Goal: Information Seeking & Learning: Learn about a topic

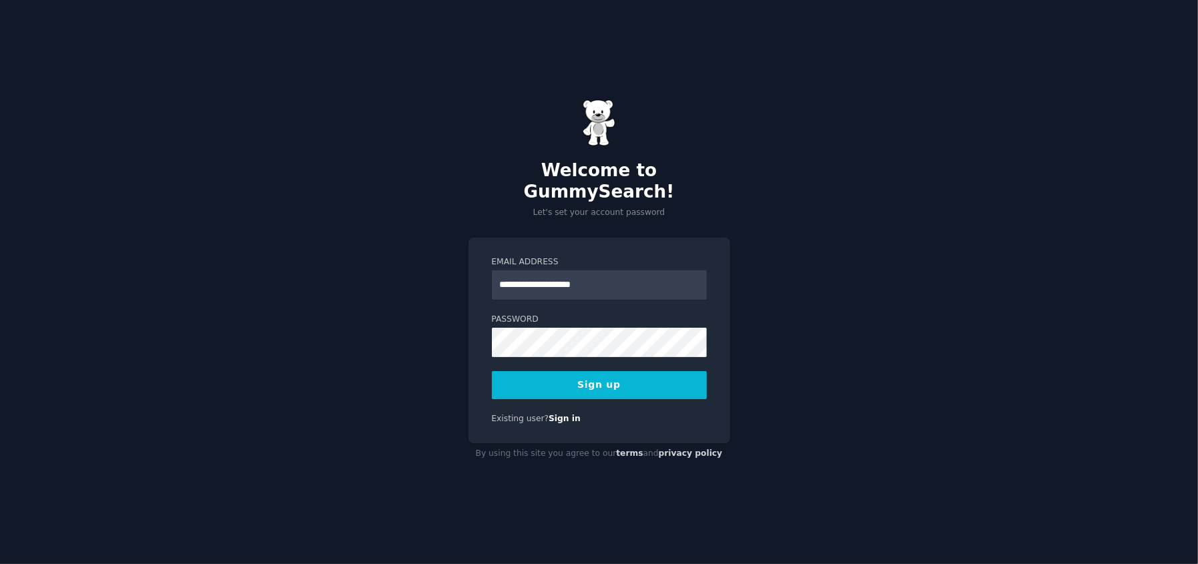
type input "**********"
click at [492, 371] on button "Sign up" at bounding box center [599, 385] width 215 height 28
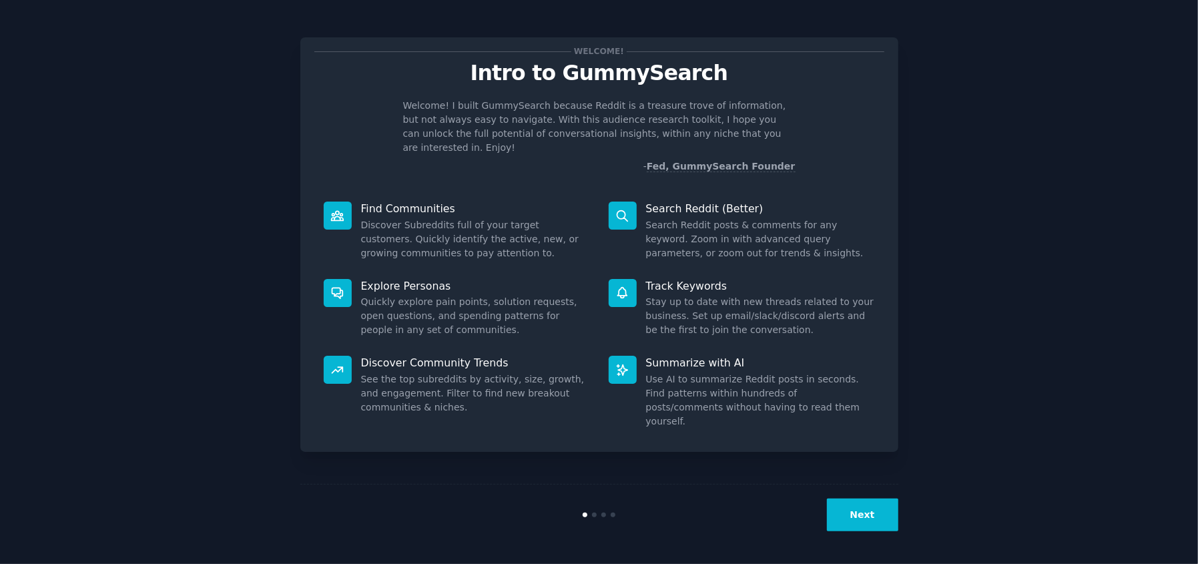
click at [867, 518] on button "Next" at bounding box center [862, 515] width 71 height 33
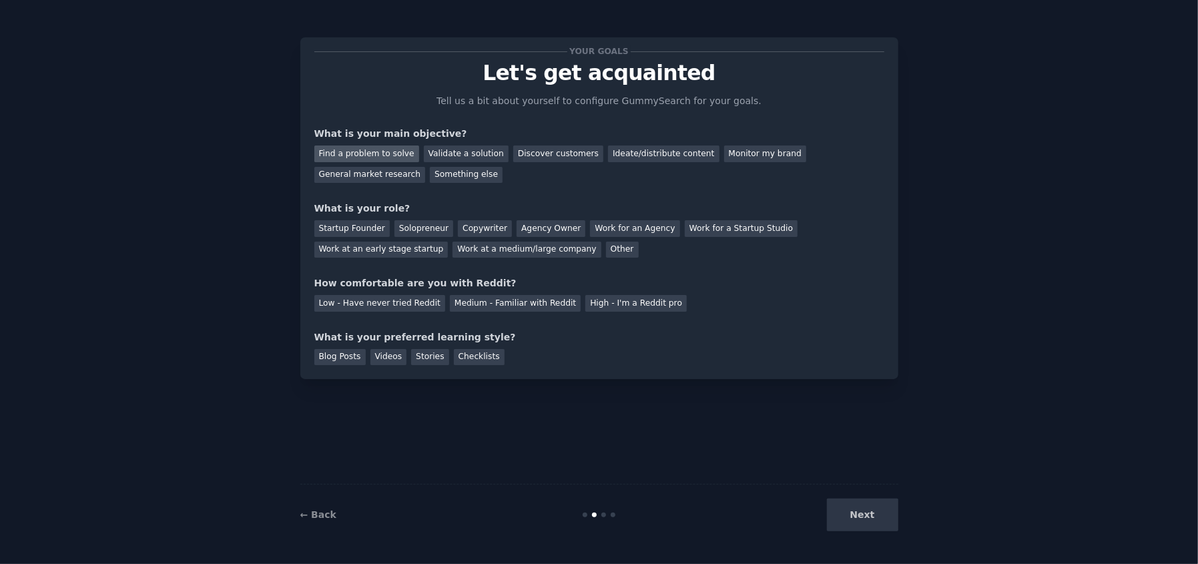
click at [380, 158] on div "Find a problem to solve" at bounding box center [366, 154] width 105 height 17
click at [426, 167] on div "General market research" at bounding box center [369, 175] width 111 height 17
click at [354, 160] on div "Find a problem to solve" at bounding box center [366, 154] width 105 height 17
click at [606, 244] on div "Other" at bounding box center [622, 250] width 33 height 17
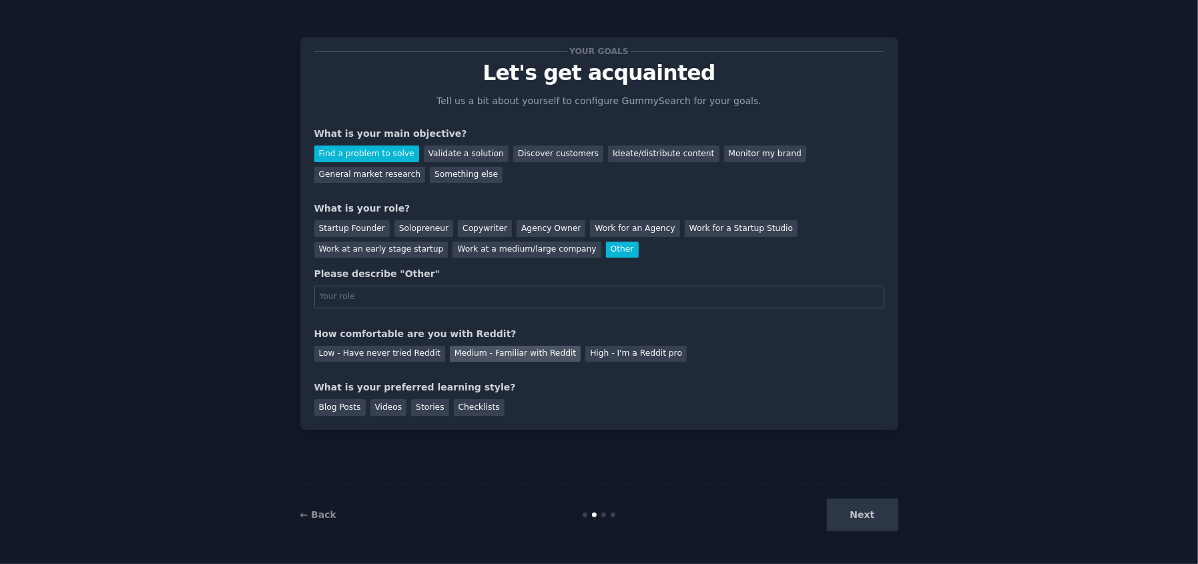
click at [503, 348] on div "Medium - Familiar with Reddit" at bounding box center [515, 354] width 131 height 17
click at [351, 404] on div "Blog Posts" at bounding box center [339, 407] width 51 height 17
click at [454, 404] on div "Checklists" at bounding box center [479, 407] width 51 height 17
click at [352, 405] on div "Blog Posts" at bounding box center [339, 407] width 51 height 17
click at [883, 518] on div "Next" at bounding box center [799, 515] width 200 height 33
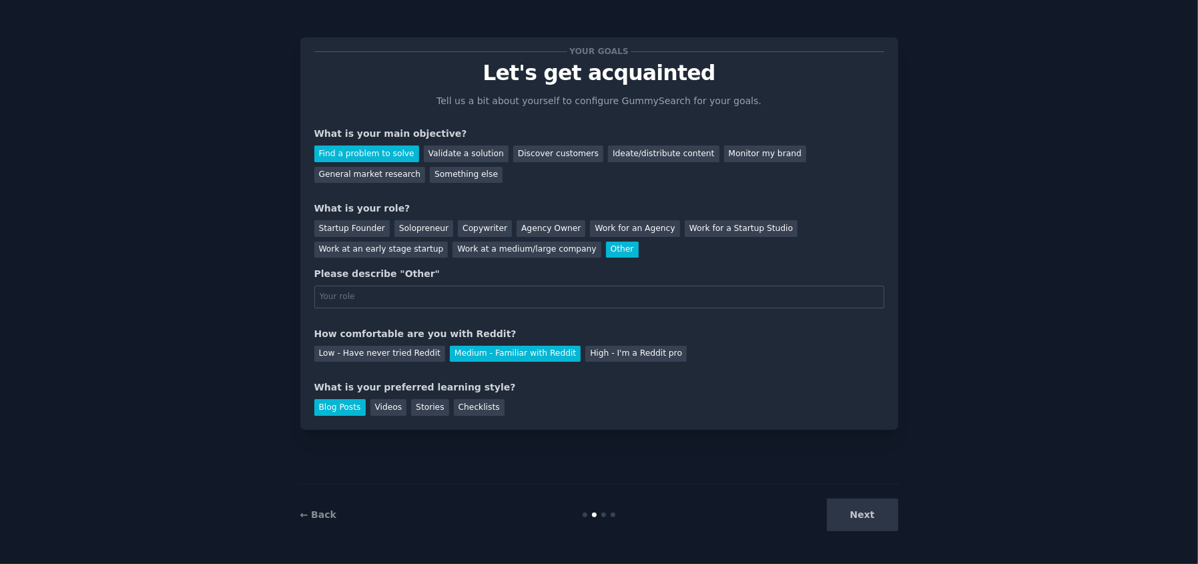
click at [860, 518] on div "Next" at bounding box center [799, 515] width 200 height 33
click at [368, 225] on div "Startup Founder" at bounding box center [351, 228] width 75 height 17
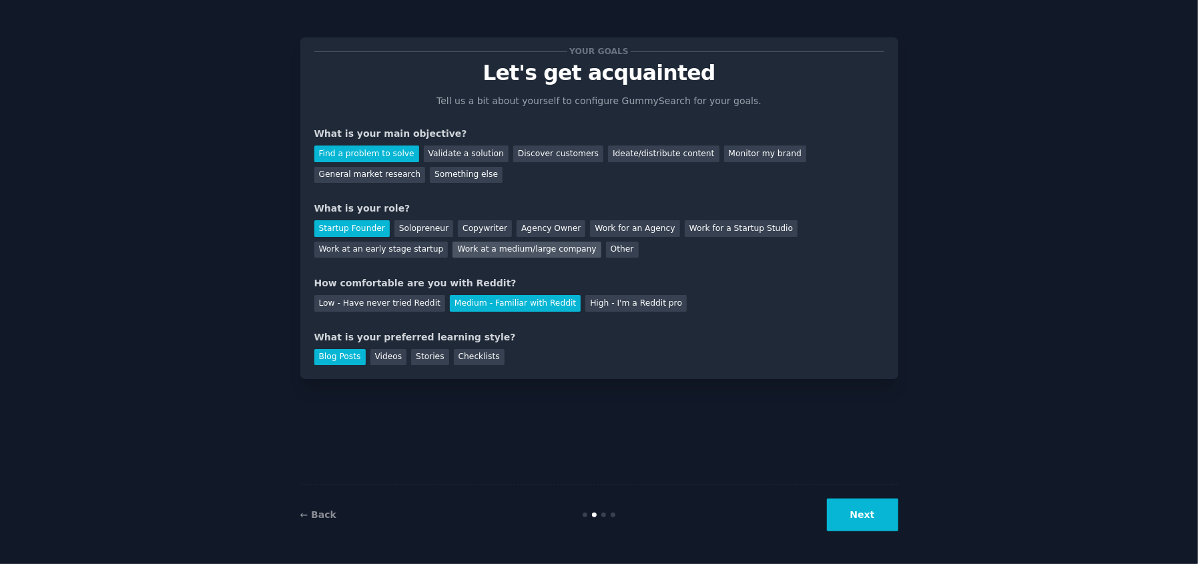
click at [453, 242] on div "Work at a medium/large company" at bounding box center [527, 250] width 148 height 17
click at [840, 512] on button "Next" at bounding box center [862, 515] width 71 height 33
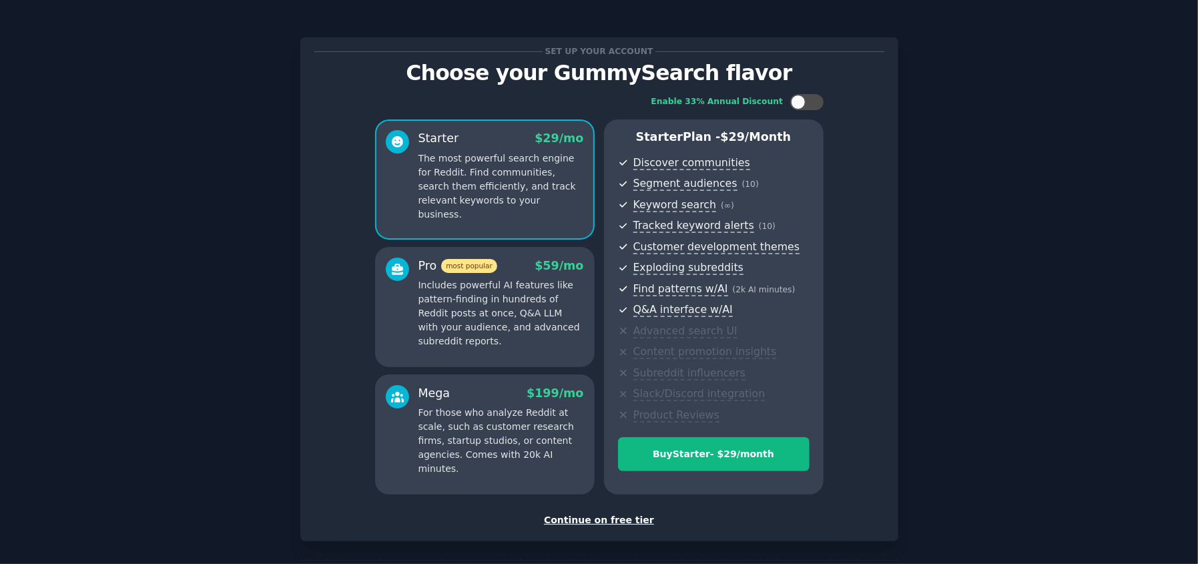
click at [626, 521] on div "Continue on free tier" at bounding box center [599, 520] width 570 height 14
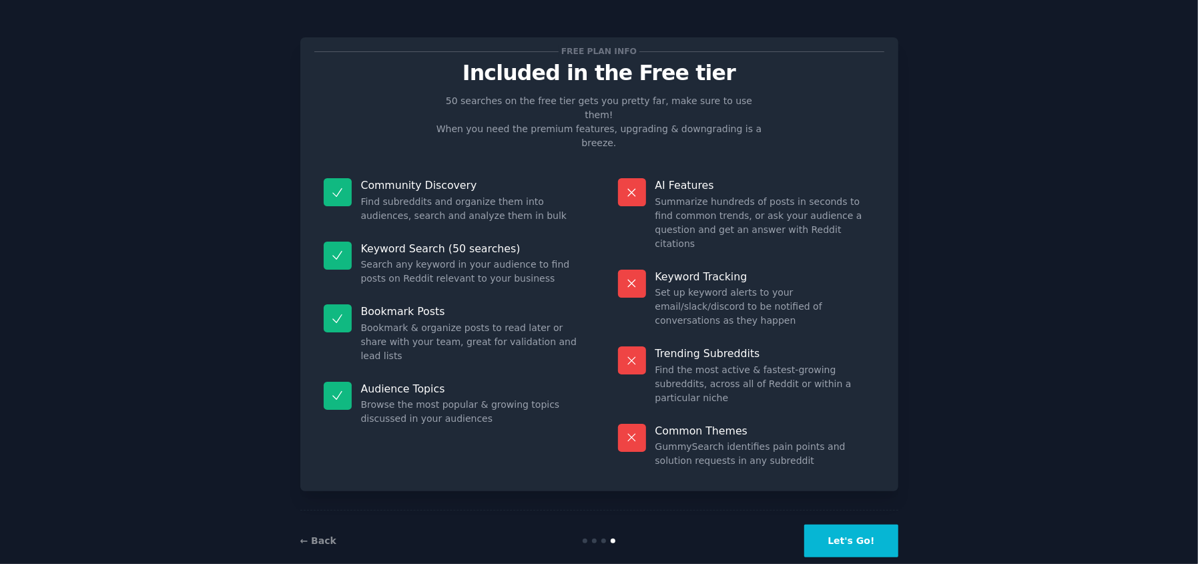
click at [870, 525] on button "Let's Go!" at bounding box center [850, 541] width 93 height 33
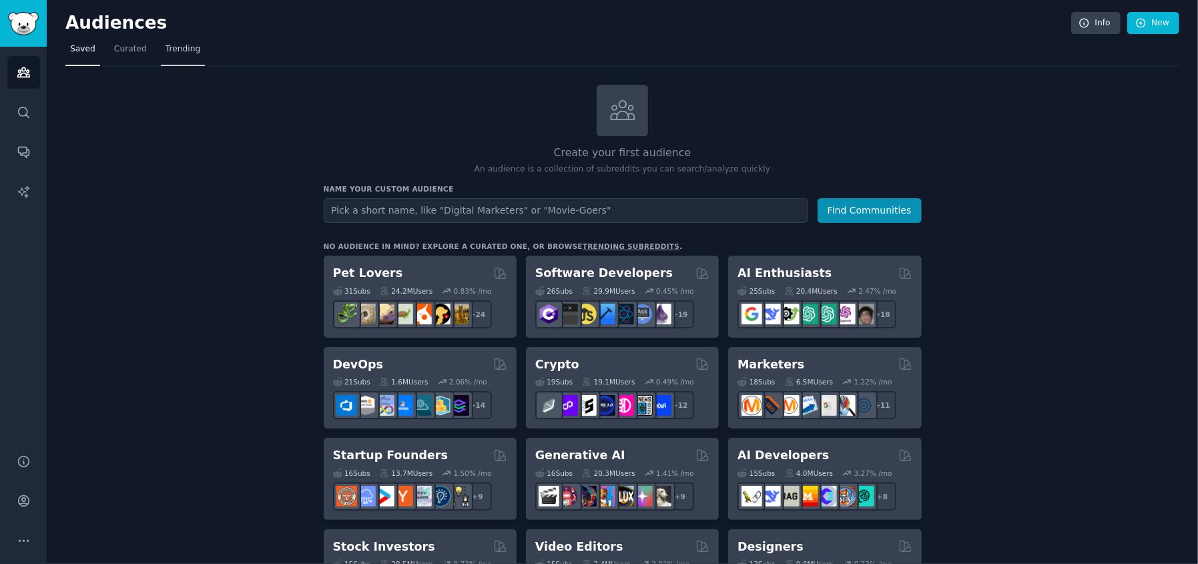
click at [163, 41] on link "Trending" at bounding box center [183, 52] width 44 height 27
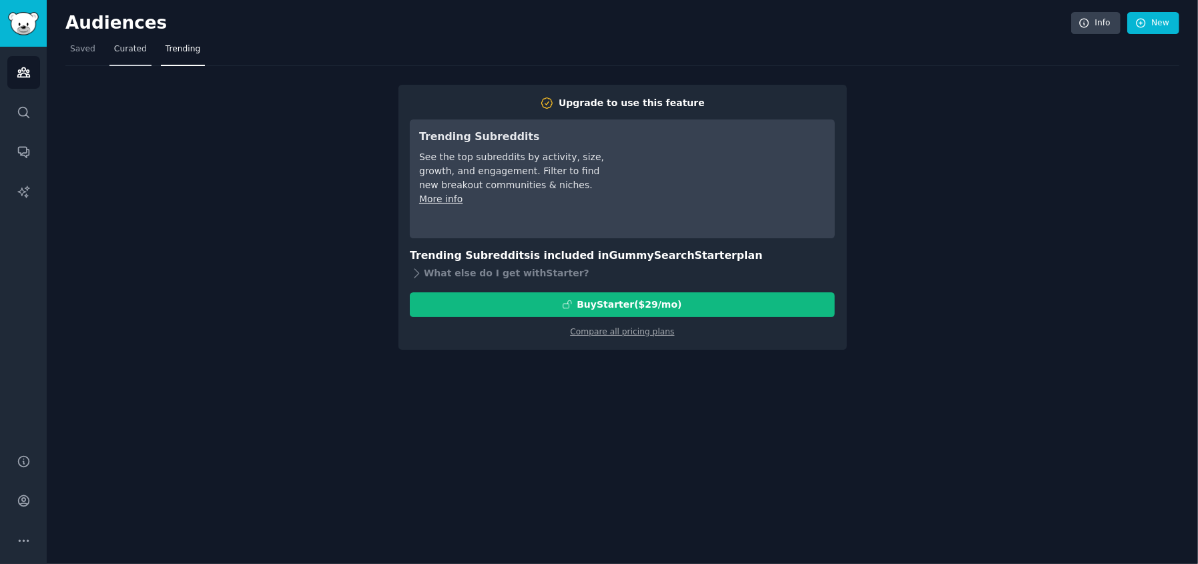
click at [123, 45] on span "Curated" at bounding box center [130, 49] width 33 height 12
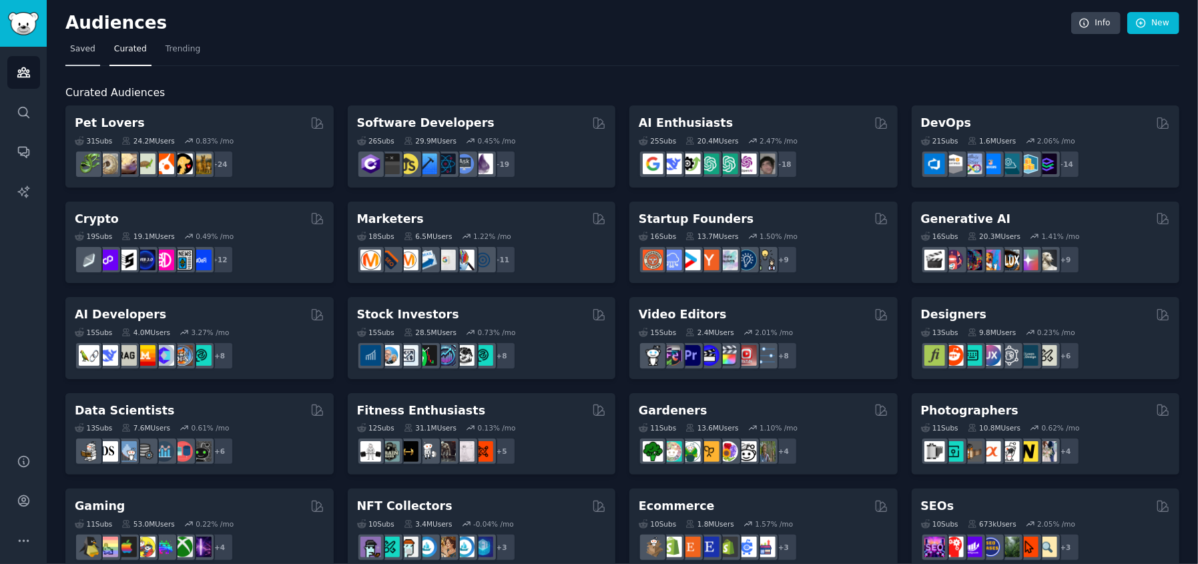
click at [81, 51] on span "Saved" at bounding box center [82, 49] width 25 height 12
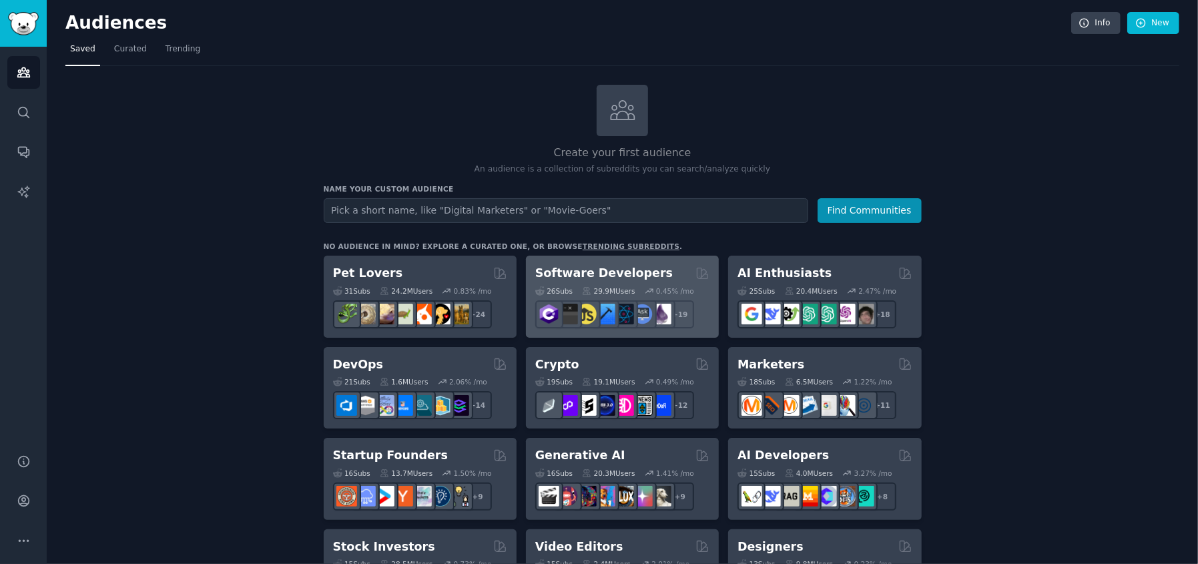
click at [656, 273] on div "Software Developers" at bounding box center [622, 273] width 174 height 17
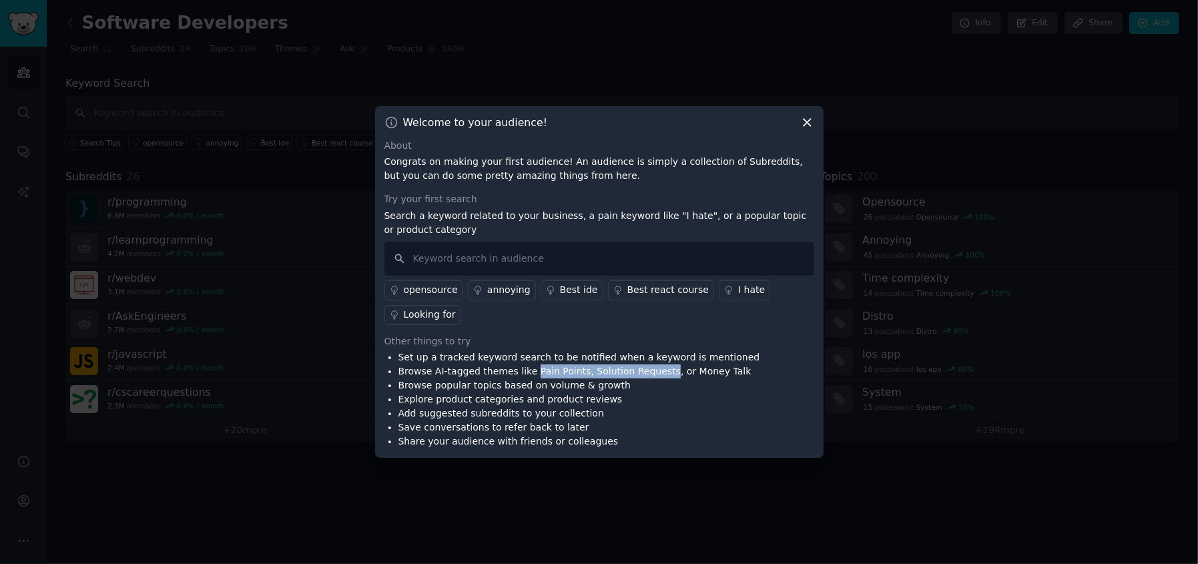
drag, startPoint x: 524, startPoint y: 371, endPoint x: 645, endPoint y: 376, distance: 121.6
click at [646, 376] on li "Browse AI-tagged themes like Pain Points, Solution Requests, or Money Talk" at bounding box center [579, 371] width 362 height 14
copy li "Pain Points, Solution Requests"
click at [623, 264] on input "text" at bounding box center [599, 259] width 430 height 34
paste input "Pain Points, Solution Requests"
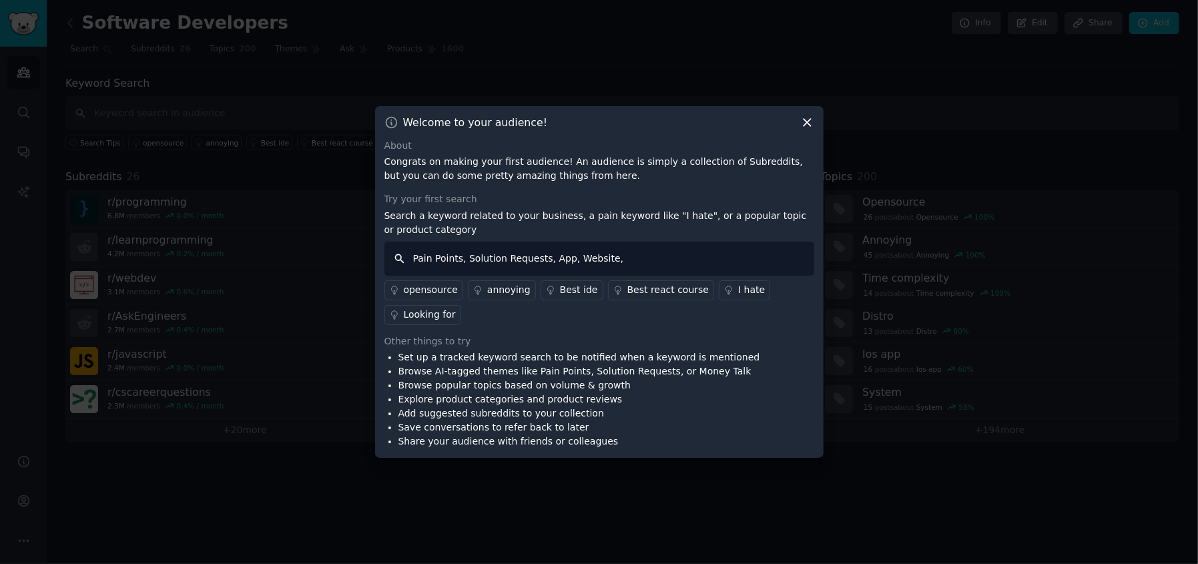
type input "Pain Points, Solution Requests, App, Website,"
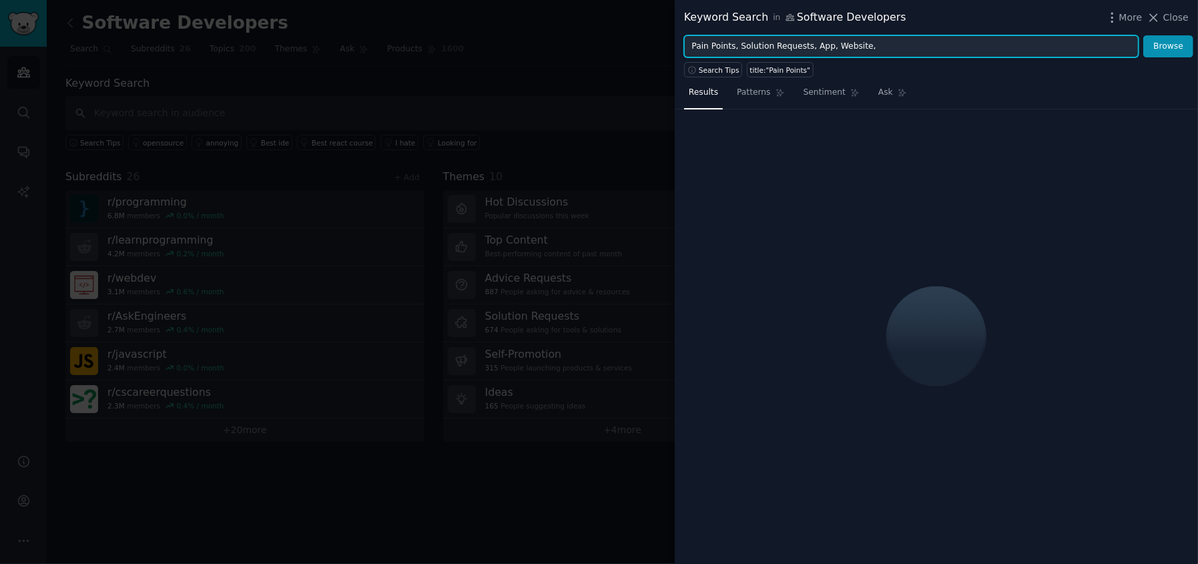
click at [874, 46] on input "Pain Points, Solution Requests, App, Website," at bounding box center [911, 46] width 455 height 23
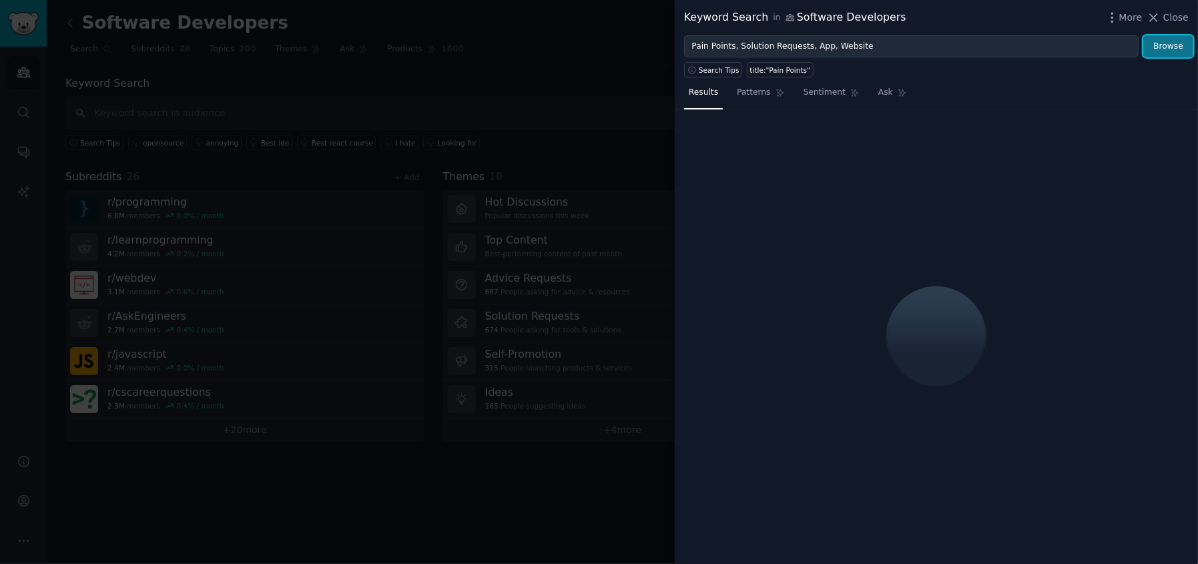
click at [1173, 53] on button "Browse" at bounding box center [1168, 46] width 50 height 23
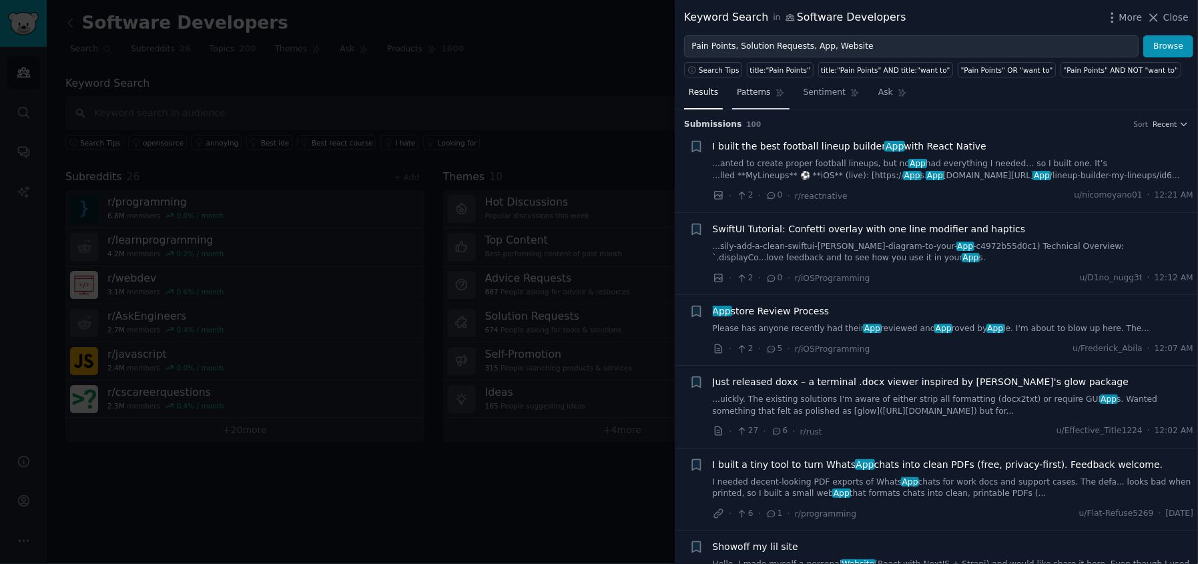
click at [776, 96] on icon at bounding box center [780, 92] width 9 height 9
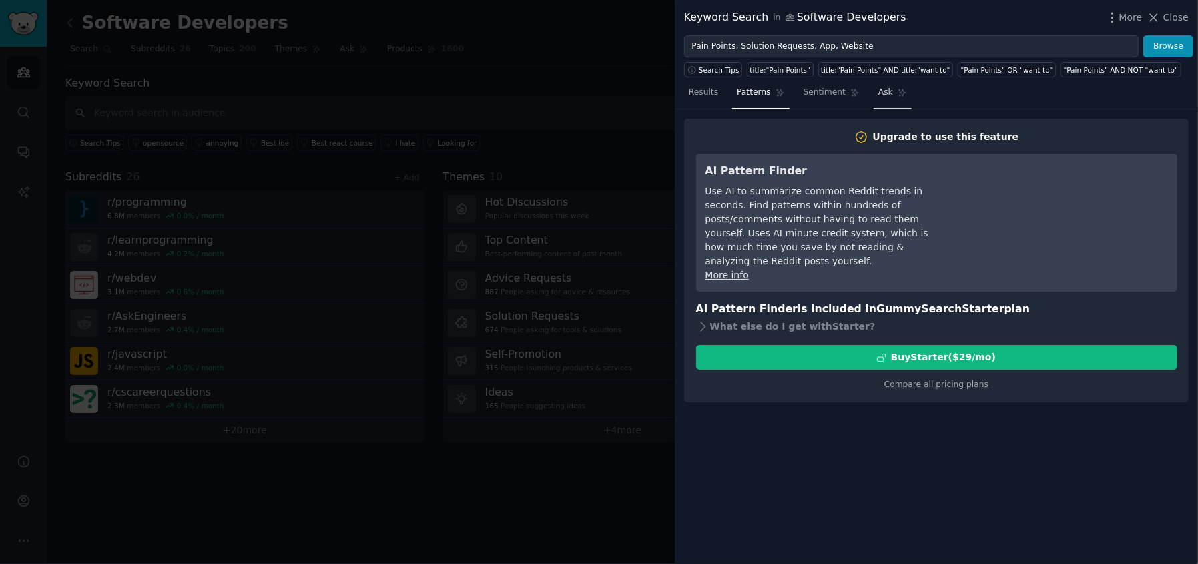
click at [878, 87] on span "Ask" at bounding box center [885, 93] width 15 height 12
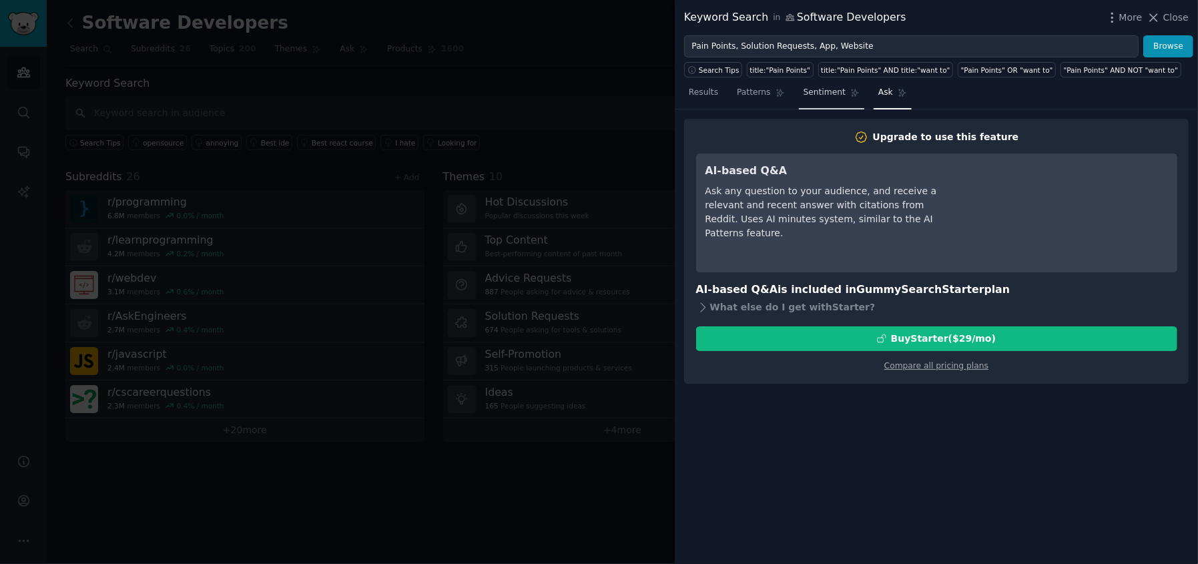
click at [831, 88] on span "Sentiment" at bounding box center [825, 93] width 42 height 12
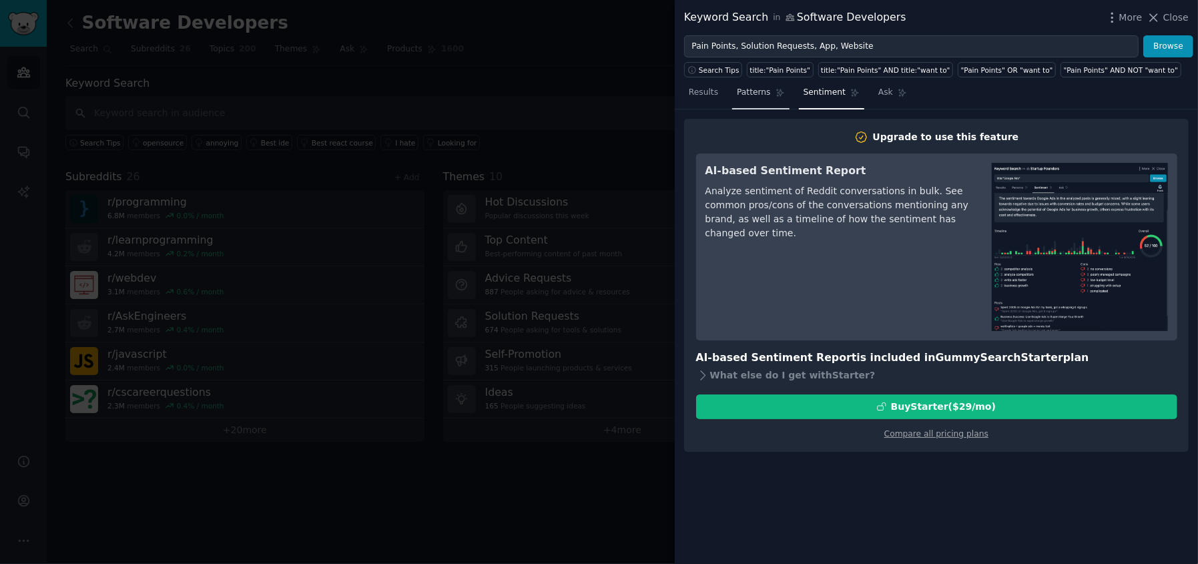
click at [776, 89] on icon at bounding box center [779, 92] width 7 height 7
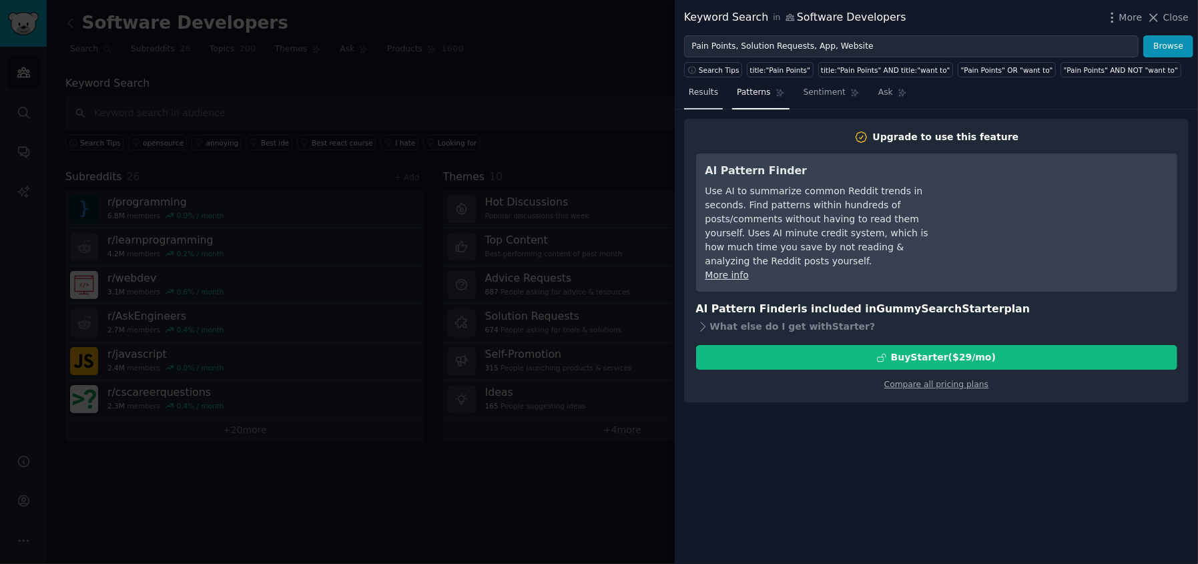
click at [702, 91] on span "Results" at bounding box center [703, 93] width 29 height 12
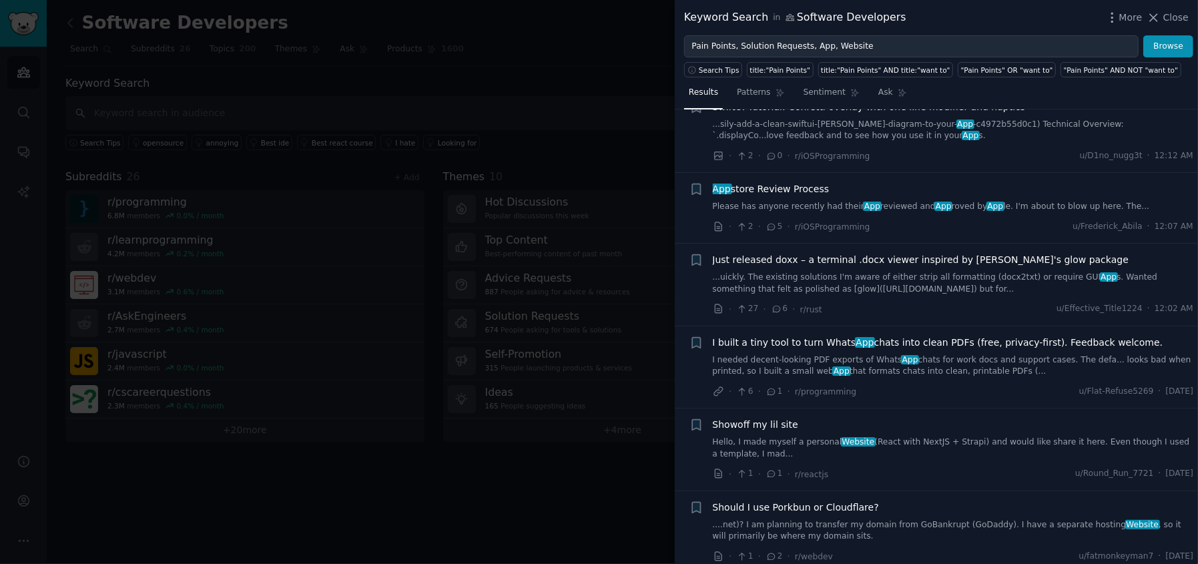
scroll to position [266, 0]
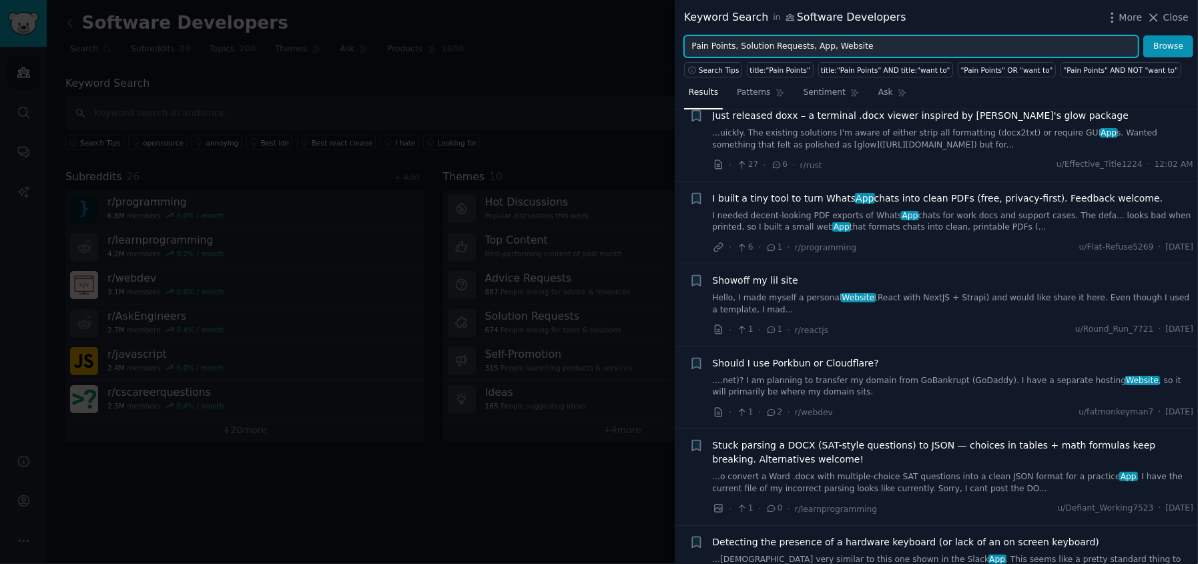
drag, startPoint x: 890, startPoint y: 41, endPoint x: 798, endPoint y: 49, distance: 92.5
click at [798, 49] on input "Pain Points, Solution Requests, App, Website" at bounding box center [911, 46] width 455 height 23
type input "Pain Points, Solution Requests"
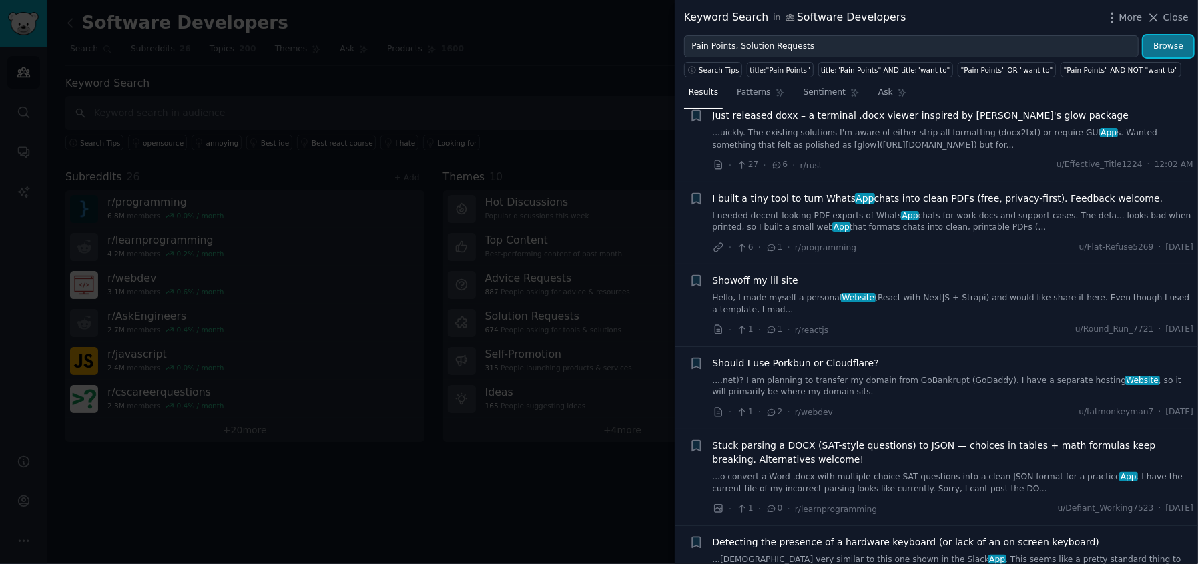
click at [1158, 51] on button "Browse" at bounding box center [1168, 46] width 50 height 23
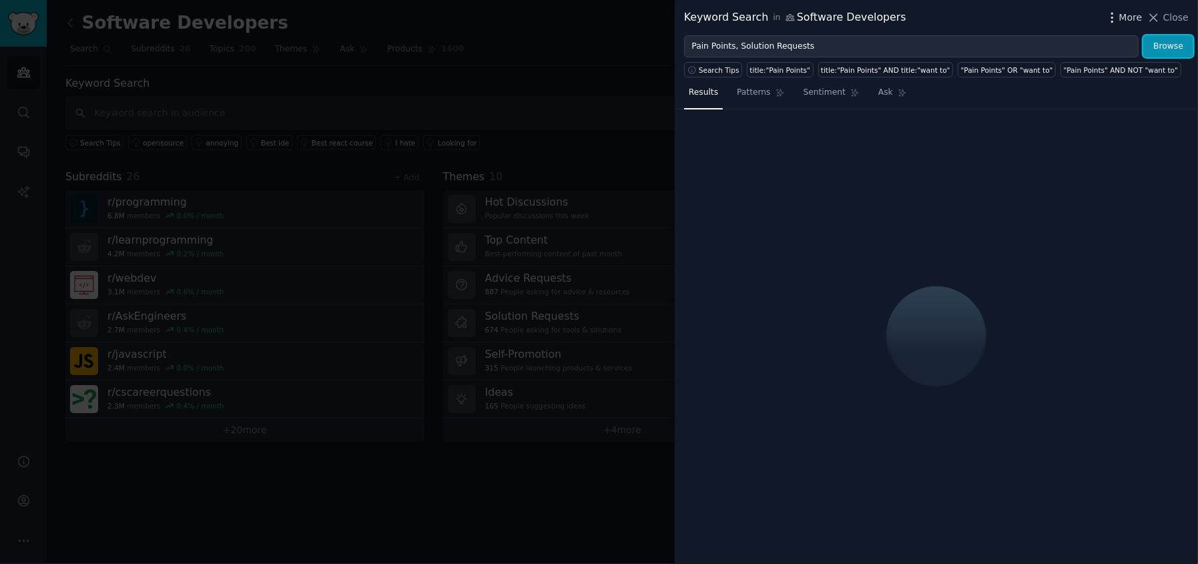
click at [1126, 21] on span "More" at bounding box center [1130, 18] width 23 height 14
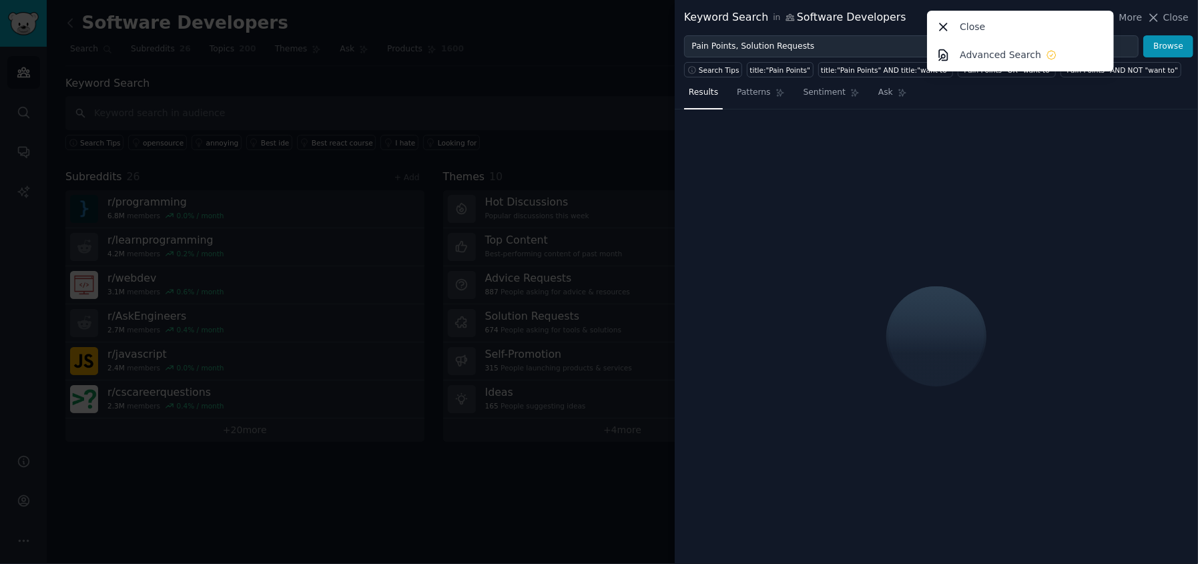
click at [1070, 168] on div at bounding box center [936, 336] width 523 height 455
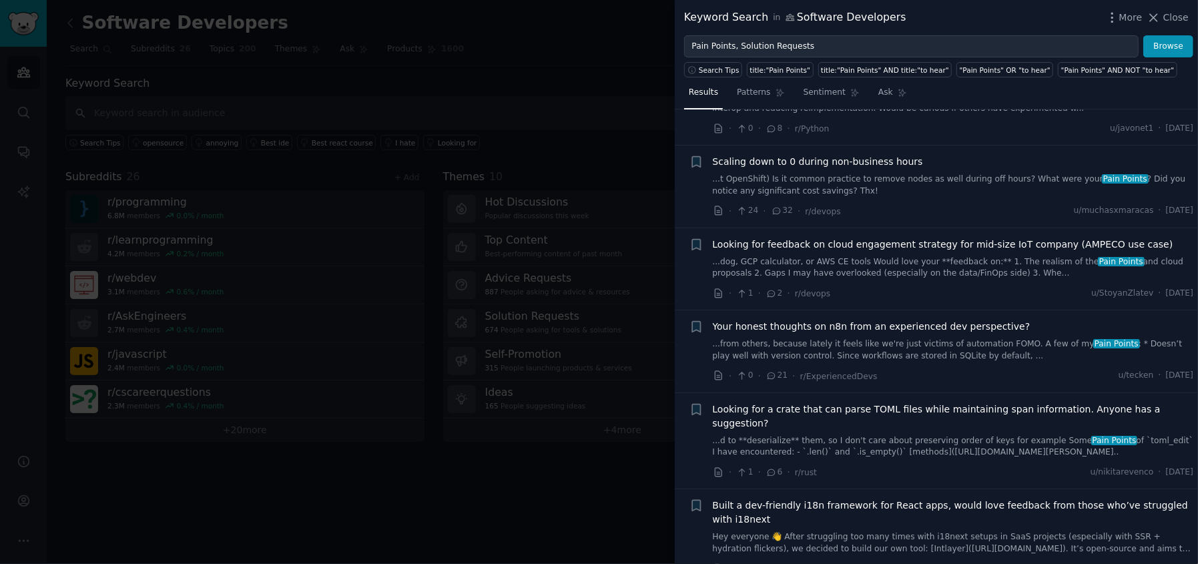
scroll to position [1958, 0]
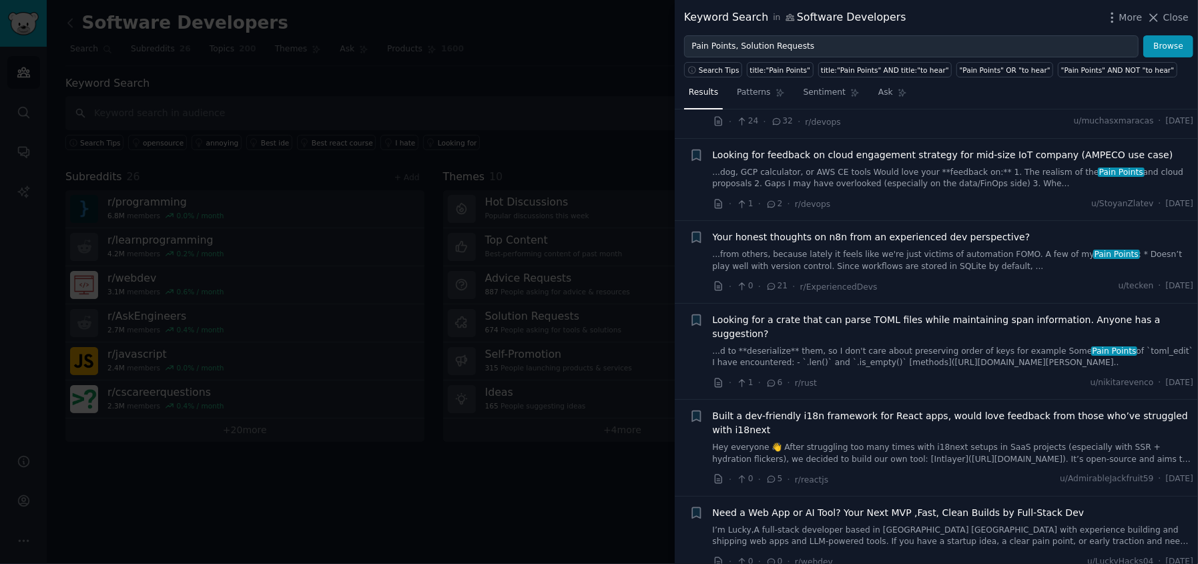
click at [465, 86] on div at bounding box center [599, 282] width 1198 height 564
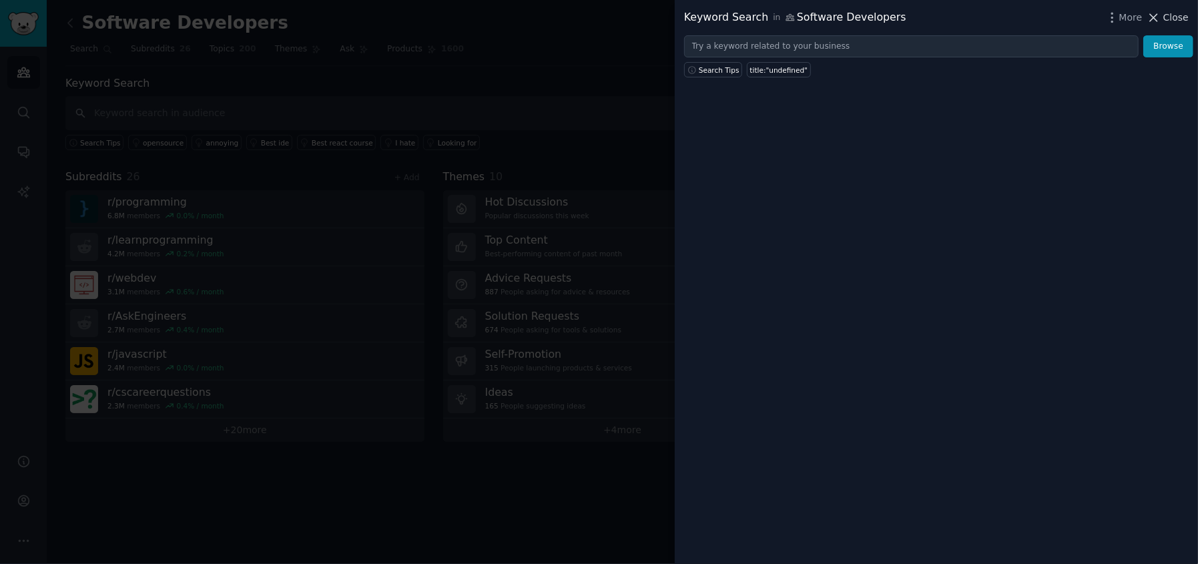
click at [1173, 13] on span "Close" at bounding box center [1175, 18] width 25 height 14
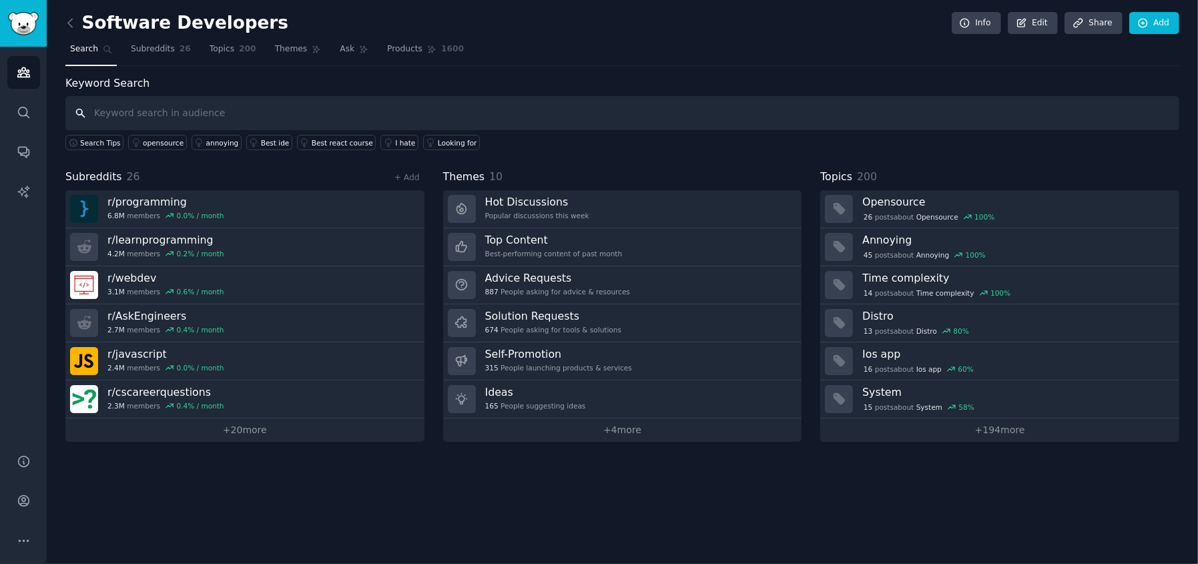
click at [295, 120] on input "text" at bounding box center [622, 113] width 1114 height 34
paste input "I wish there was an app for"
type input ""an app for""
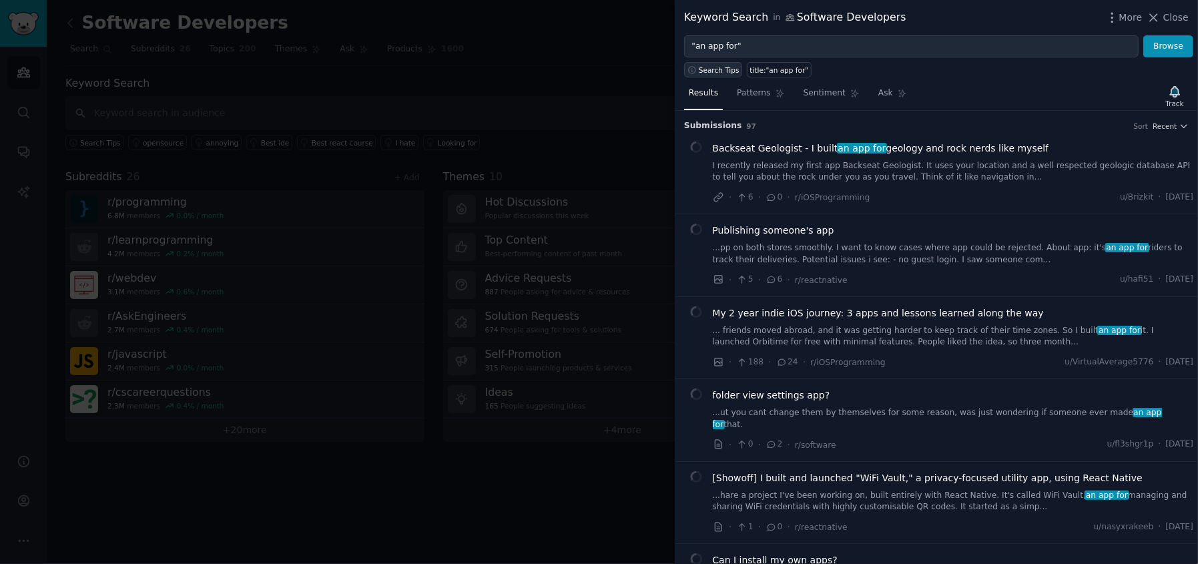
click at [699, 73] on span "Search Tips" at bounding box center [719, 69] width 41 height 9
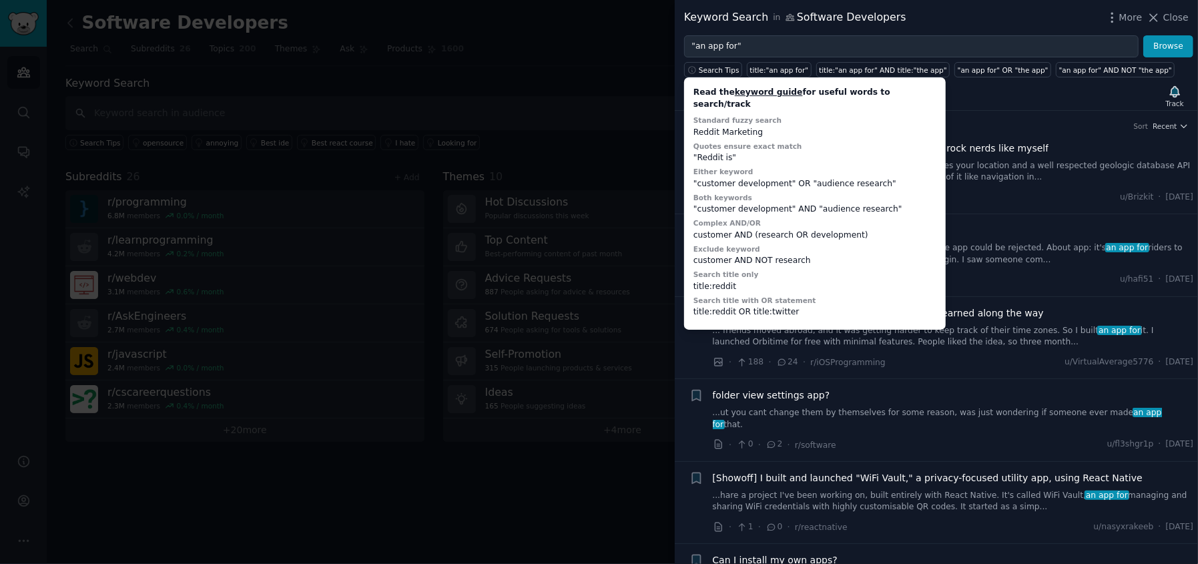
click at [924, 24] on div "Keyword Search in Software Developers More Close" at bounding box center [936, 17] width 505 height 17
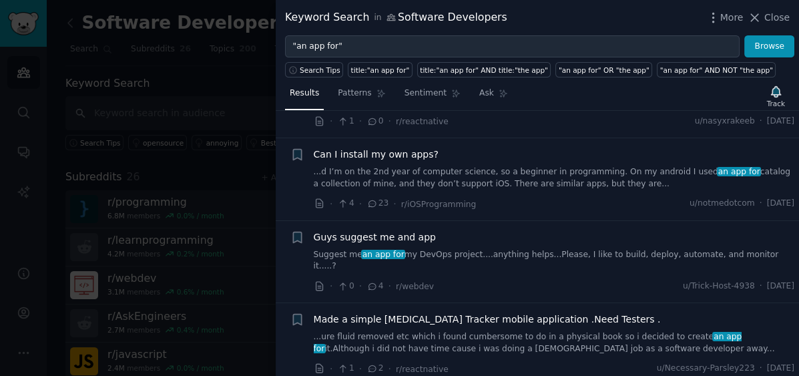
scroll to position [425, 0]
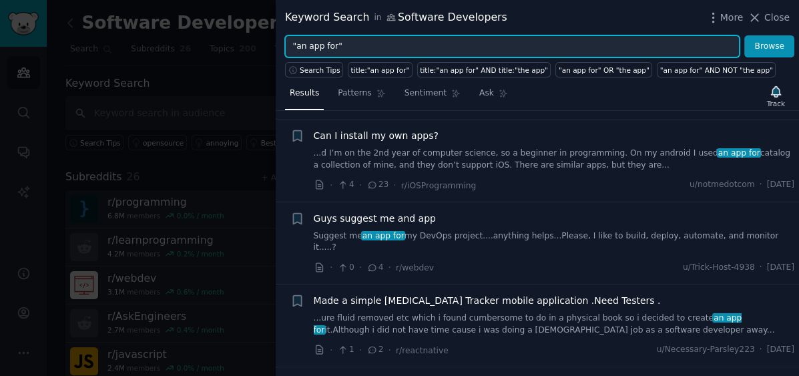
click at [296, 45] on input ""an app for"" at bounding box center [512, 46] width 455 height 23
click at [744, 35] on button "Browse" at bounding box center [769, 46] width 50 height 23
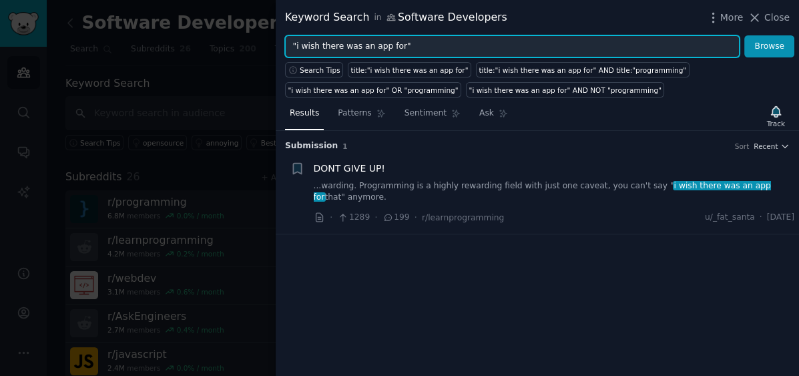
click at [298, 44] on input ""i wish there was an app for"" at bounding box center [512, 46] width 455 height 23
click at [744, 35] on button "Browse" at bounding box center [769, 46] width 50 height 23
drag, startPoint x: 433, startPoint y: 44, endPoint x: 223, endPoint y: 47, distance: 209.6
click at [226, 47] on div "Keyword Search in Software Developers More Close "wish there was an app for" Br…" at bounding box center [399, 188] width 799 height 376
click at [414, 47] on input ""wish there was an app for"" at bounding box center [512, 46] width 455 height 23
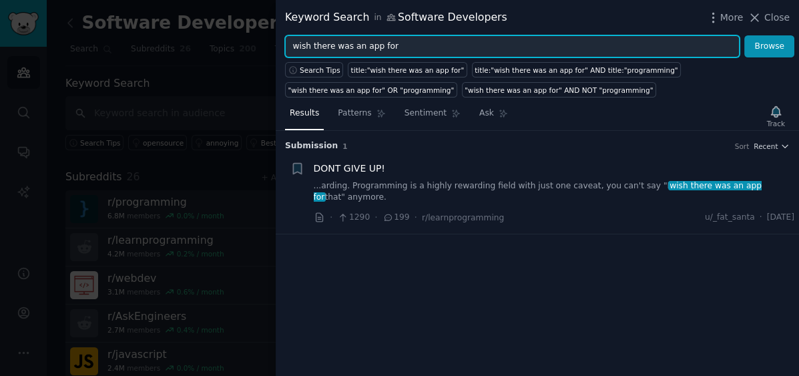
type input "wish there was an app for"
click at [744, 35] on button "Browse" at bounding box center [769, 46] width 50 height 23
type input "is there an app"
click at [744, 35] on button "Browse" at bounding box center [769, 46] width 50 height 23
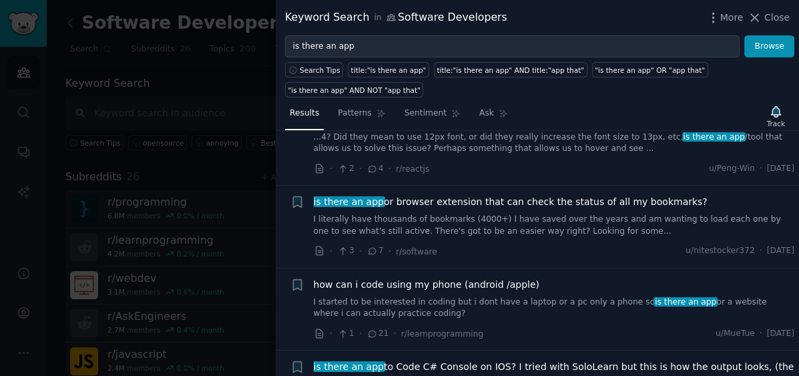
scroll to position [7603, 0]
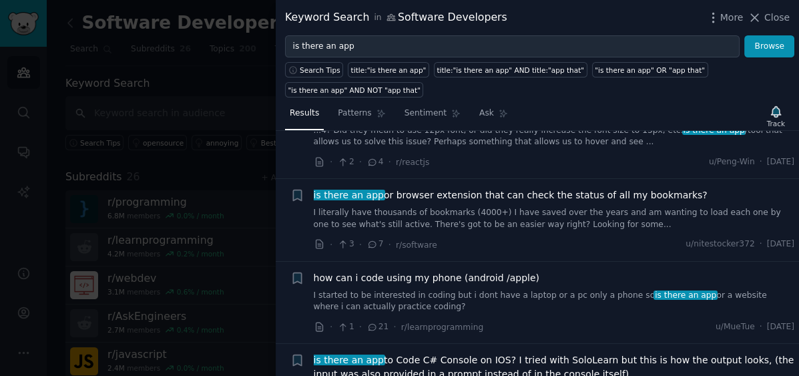
click at [773, 22] on span "Close" at bounding box center [776, 18] width 25 height 14
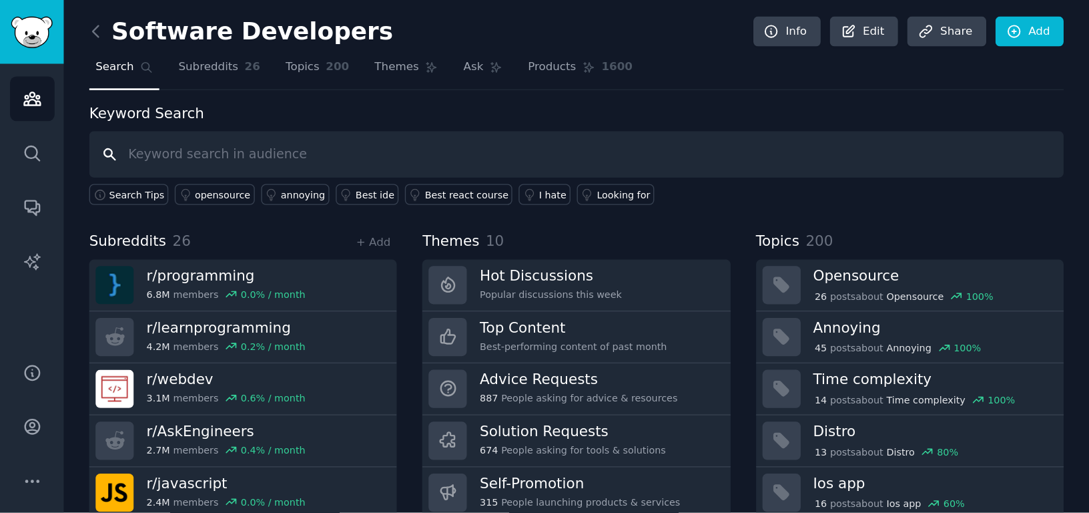
scroll to position [81, 0]
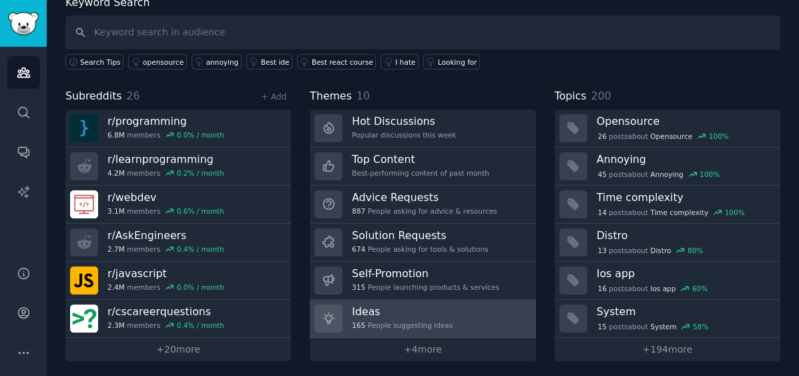
click at [477, 311] on link "Ideas 165 People suggesting ideas" at bounding box center [423, 319] width 226 height 38
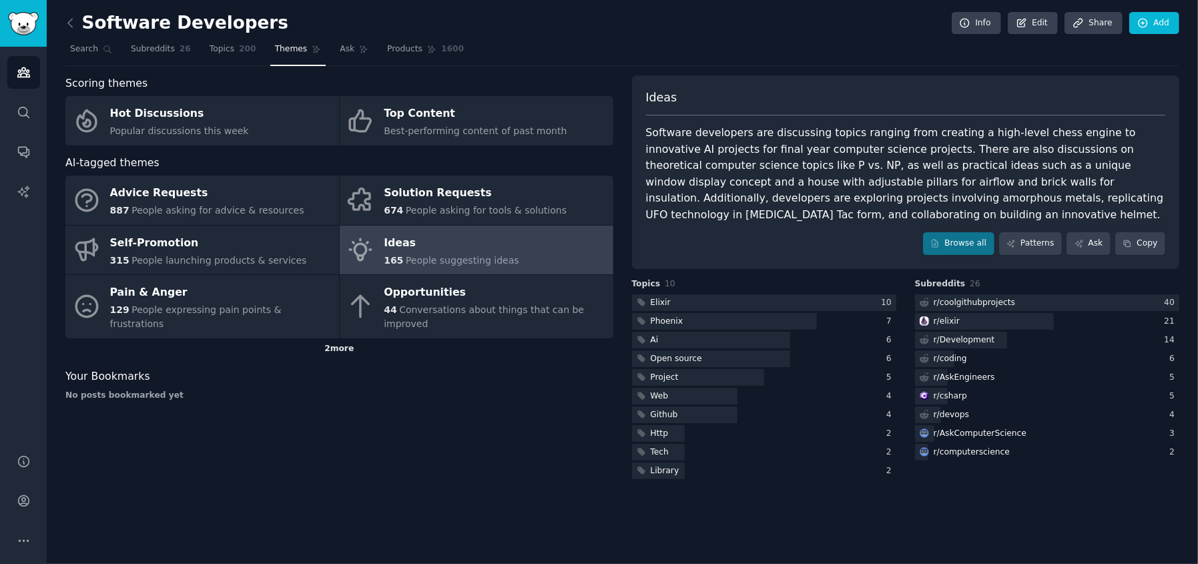
click at [340, 338] on div "2 more" at bounding box center [339, 348] width 548 height 21
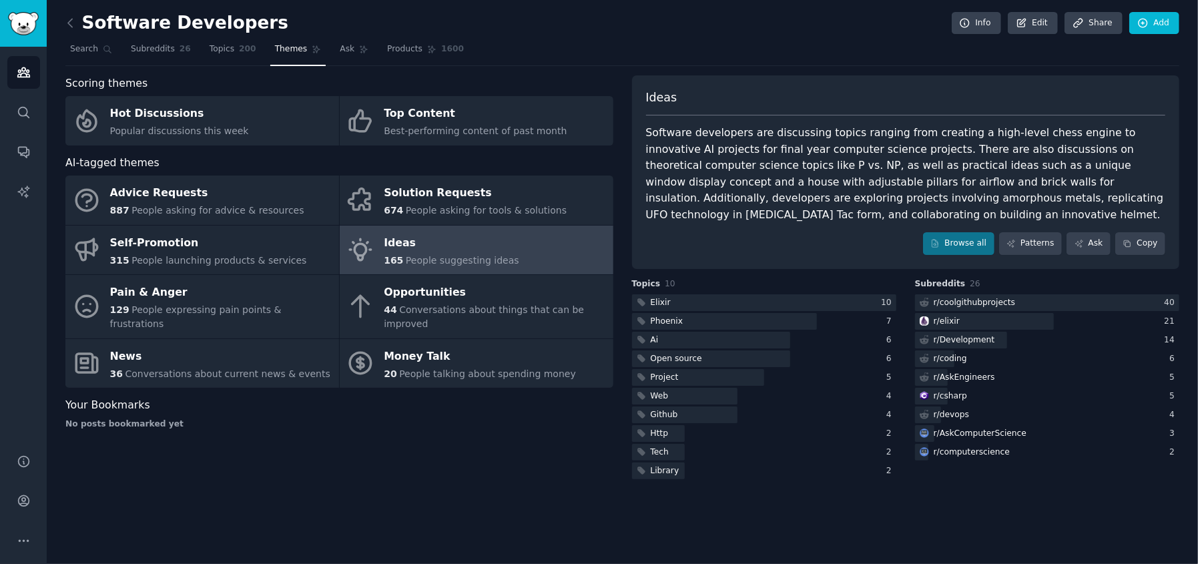
click at [462, 243] on div "Ideas" at bounding box center [451, 242] width 135 height 21
click at [992, 254] on div "Ideas Software developers are discussing topics ranging from creating a high-le…" at bounding box center [906, 172] width 548 height 194
click at [982, 247] on link "Browse all" at bounding box center [958, 243] width 71 height 23
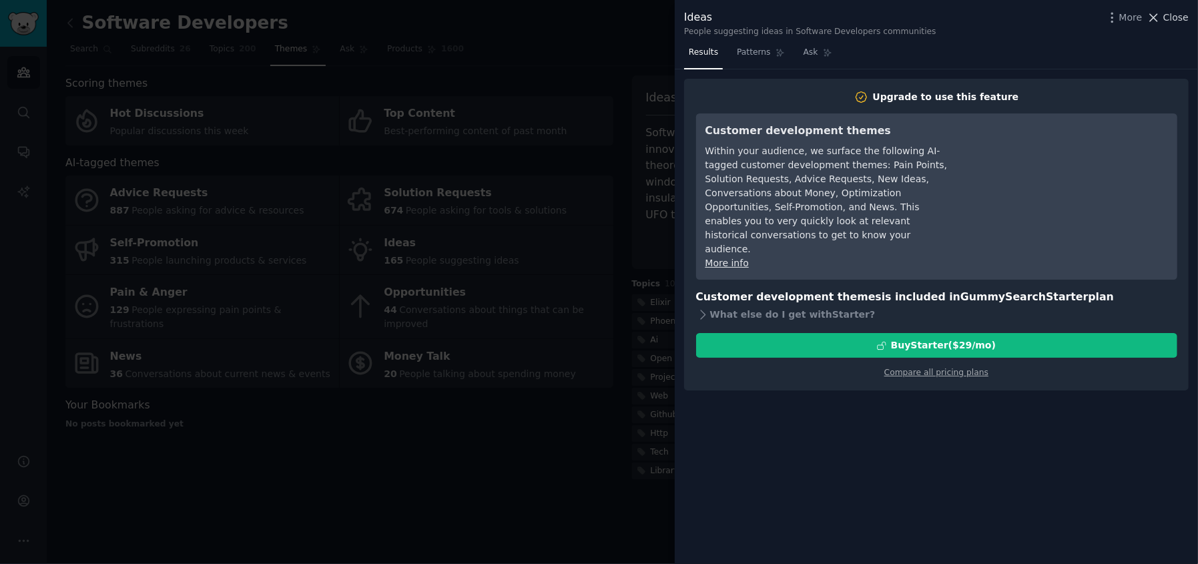
click at [1173, 19] on span "Close" at bounding box center [1175, 18] width 25 height 14
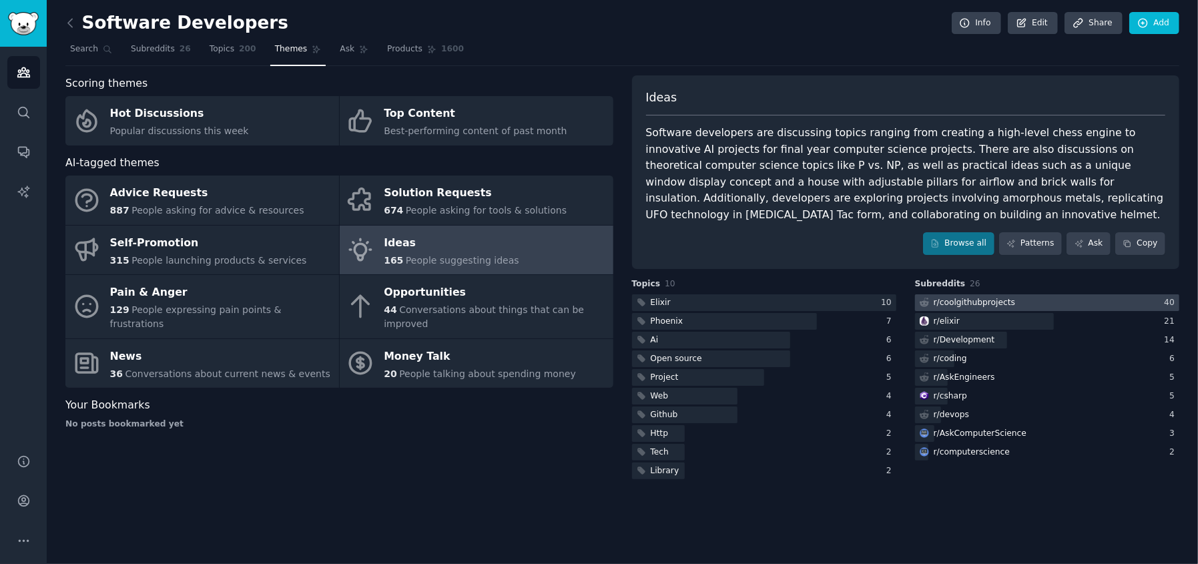
click at [1033, 306] on div at bounding box center [1047, 302] width 264 height 17
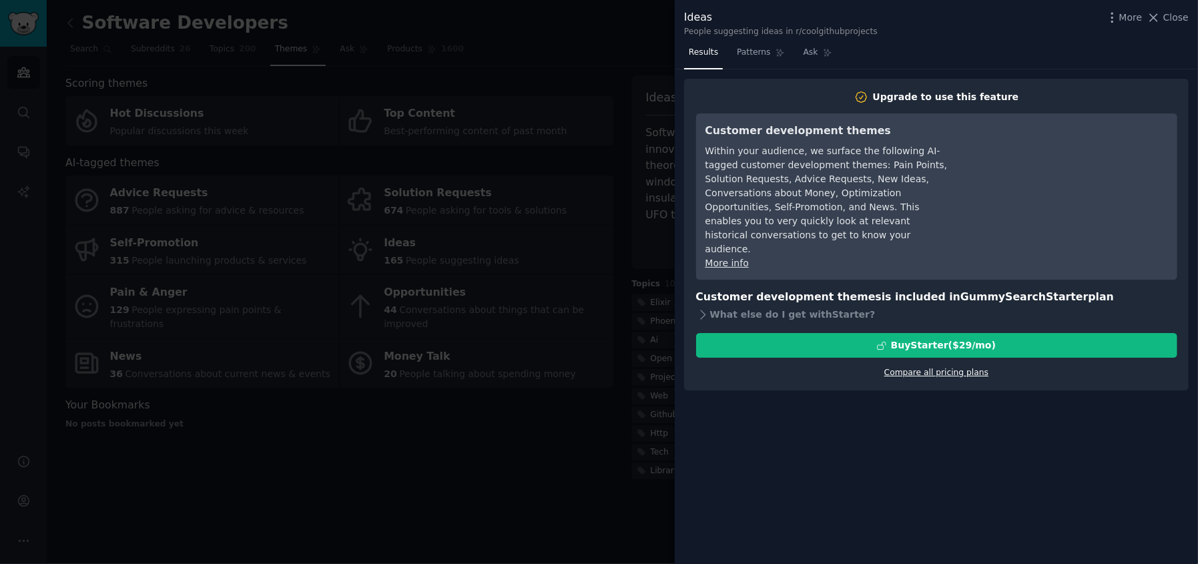
click at [922, 368] on link "Compare all pricing plans" at bounding box center [936, 372] width 104 height 9
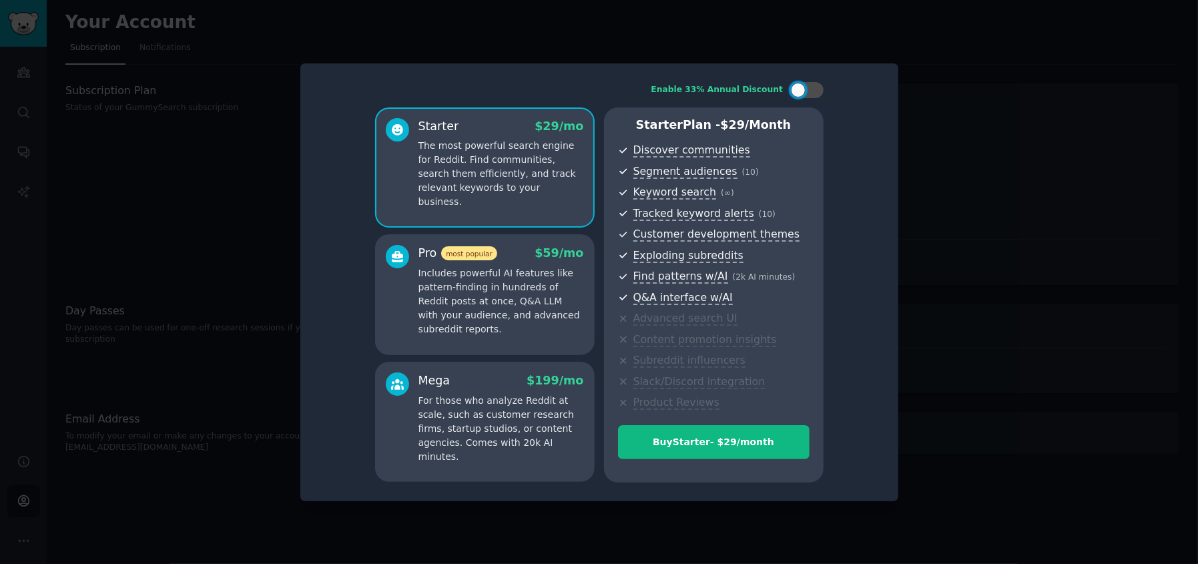
click at [1178, 83] on div at bounding box center [599, 282] width 1198 height 564
